Goal: Information Seeking & Learning: Learn about a topic

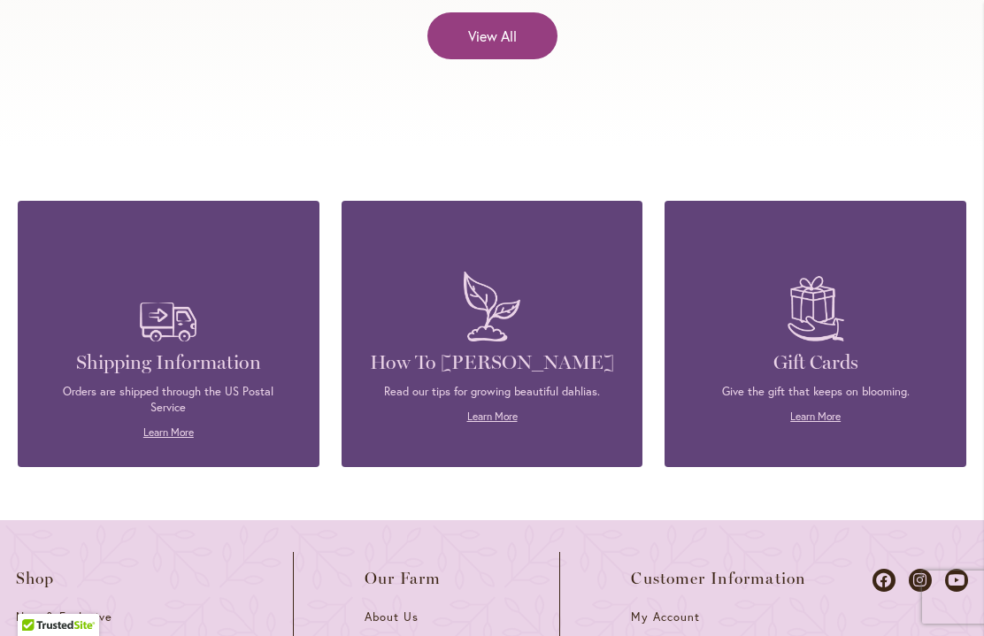
scroll to position [7479, 0]
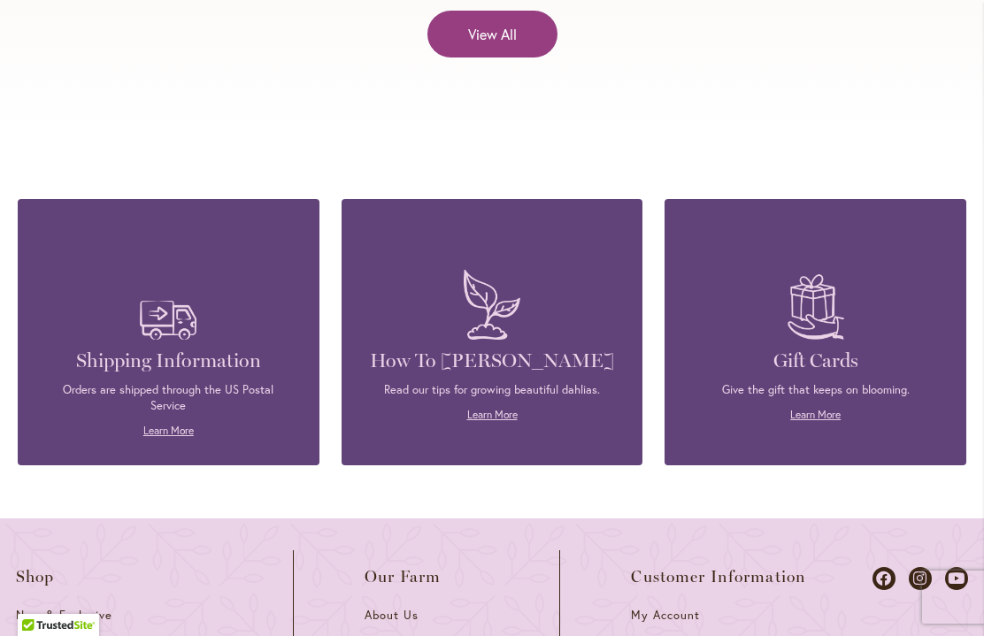
click at [498, 408] on link "Learn More" at bounding box center [492, 414] width 50 height 13
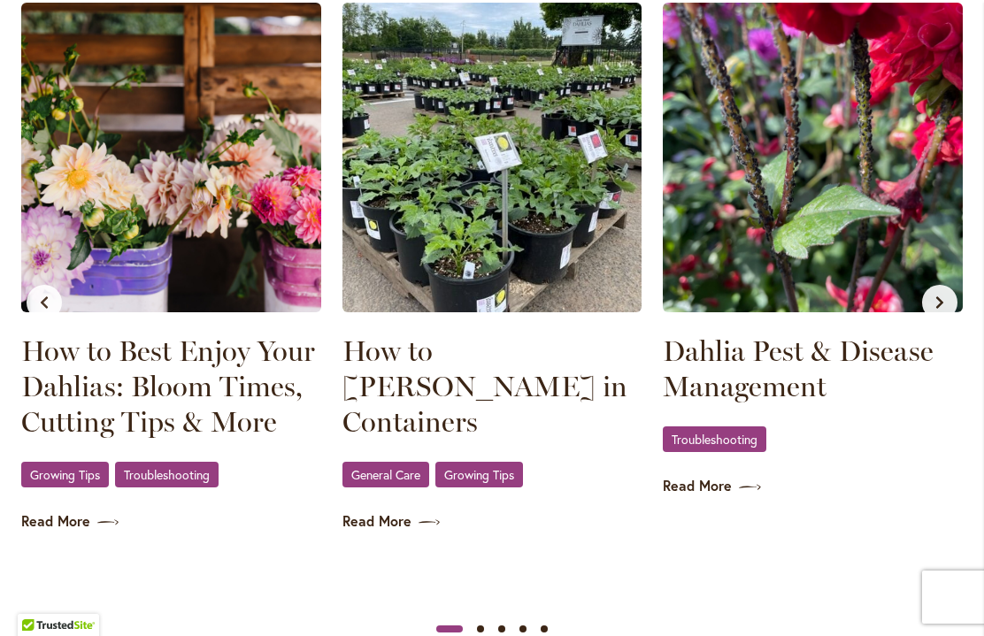
scroll to position [1915, 0]
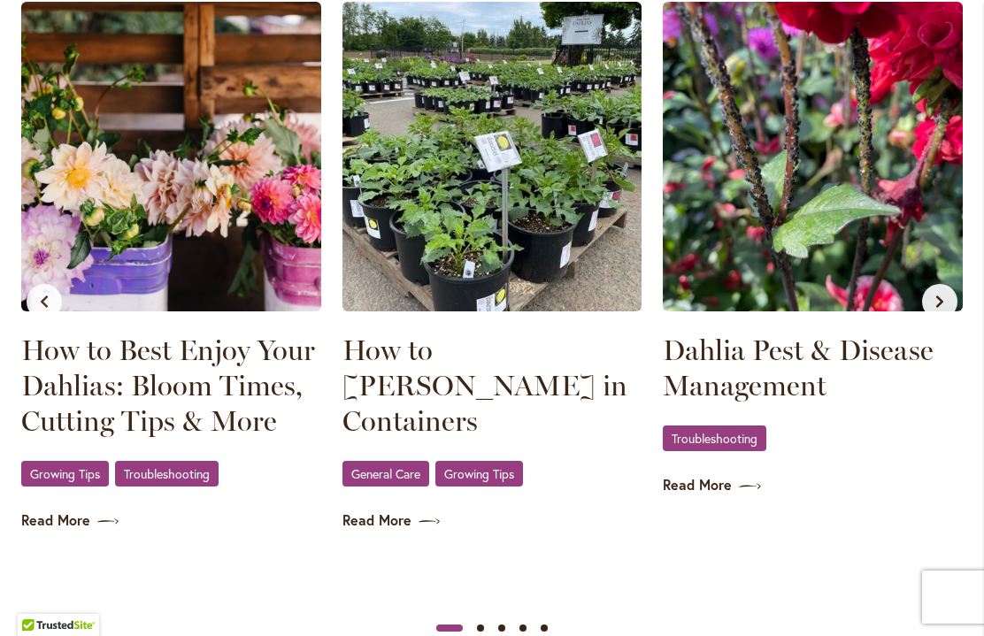
click at [96, 468] on span "Growing Tips" at bounding box center [65, 474] width 70 height 12
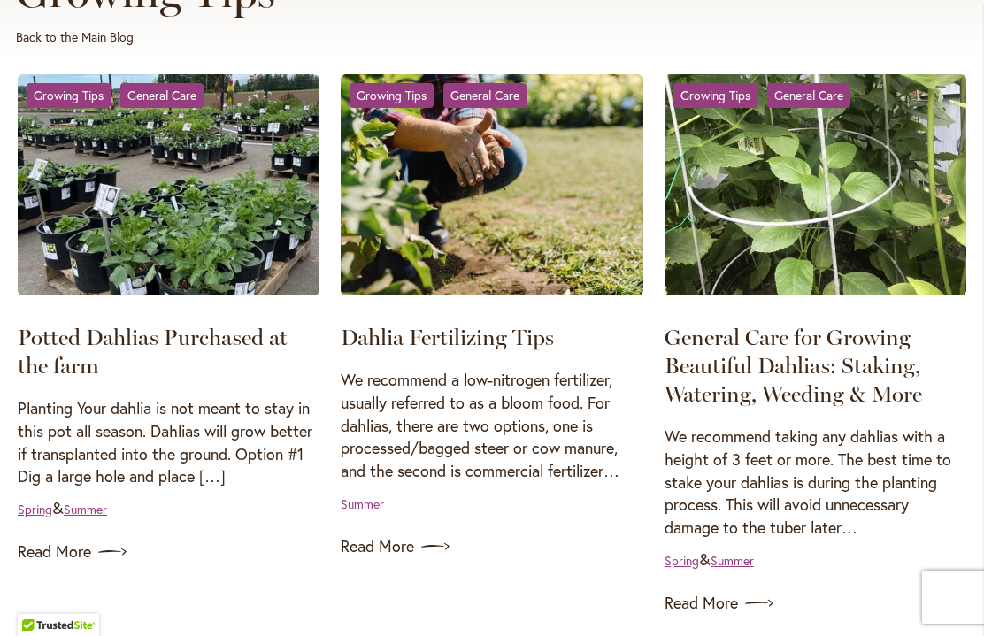
scroll to position [397, 0]
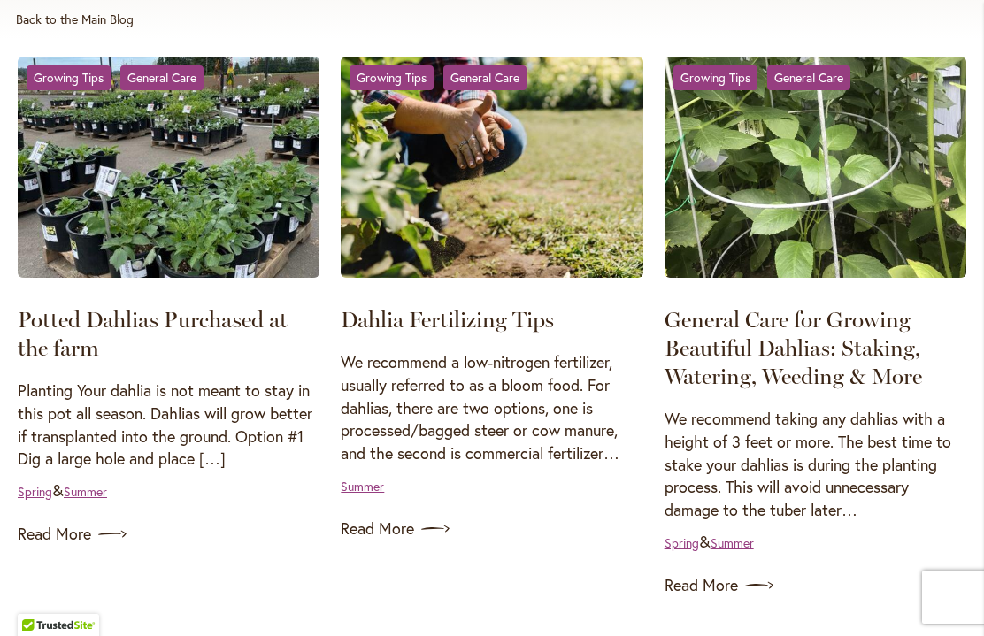
click at [723, 584] on link "Read More" at bounding box center [815, 585] width 302 height 28
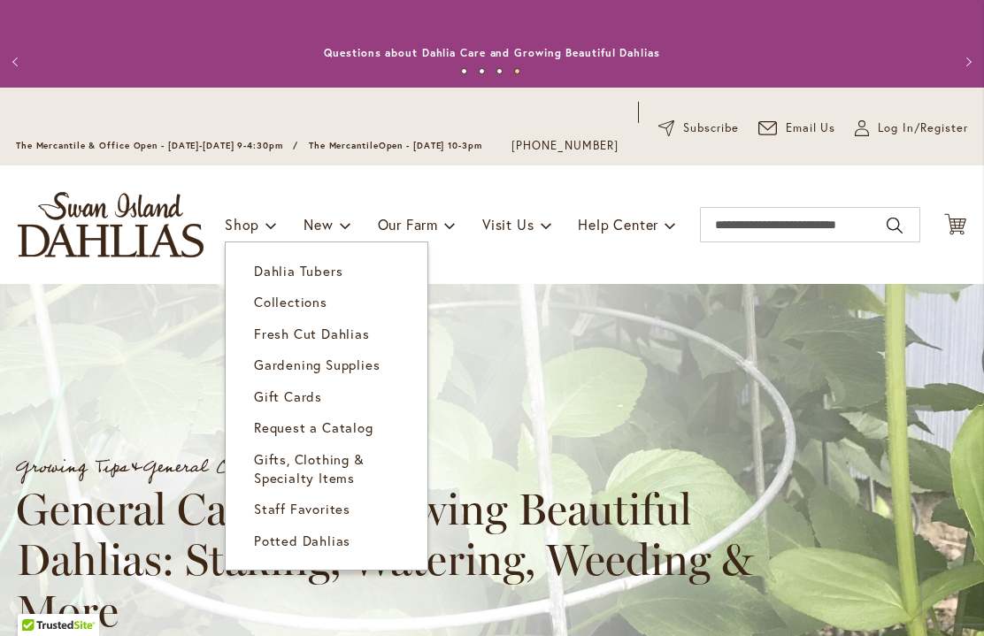
click at [341, 299] on link "Collections" at bounding box center [327, 302] width 202 height 31
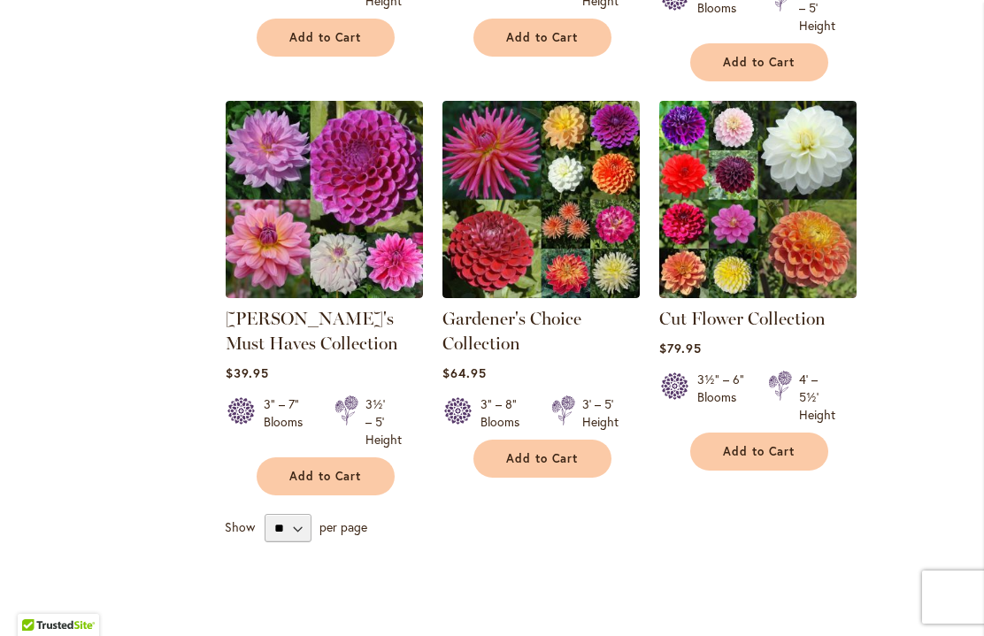
scroll to position [720, 0]
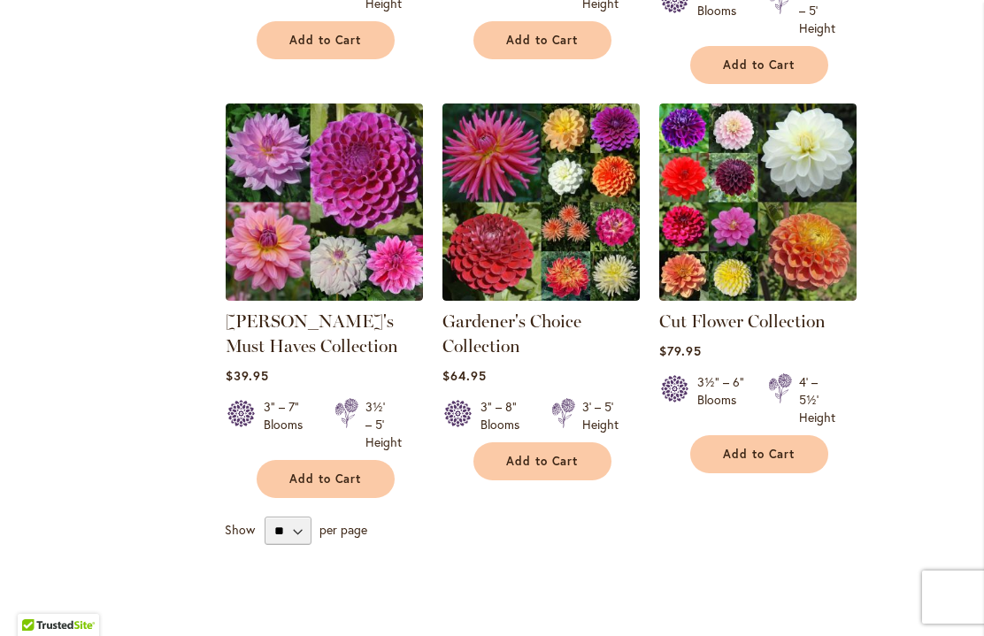
click at [776, 225] on img at bounding box center [757, 202] width 197 height 197
